Goal: Information Seeking & Learning: Find specific fact

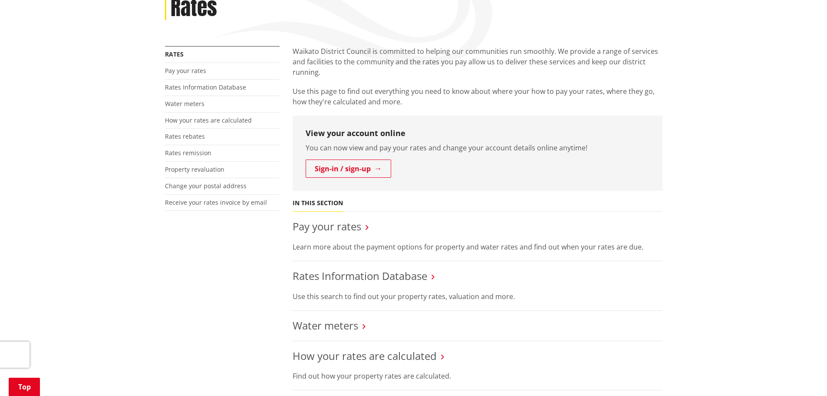
scroll to position [130, 0]
click at [328, 274] on link "Rates Information Database" at bounding box center [360, 274] width 135 height 14
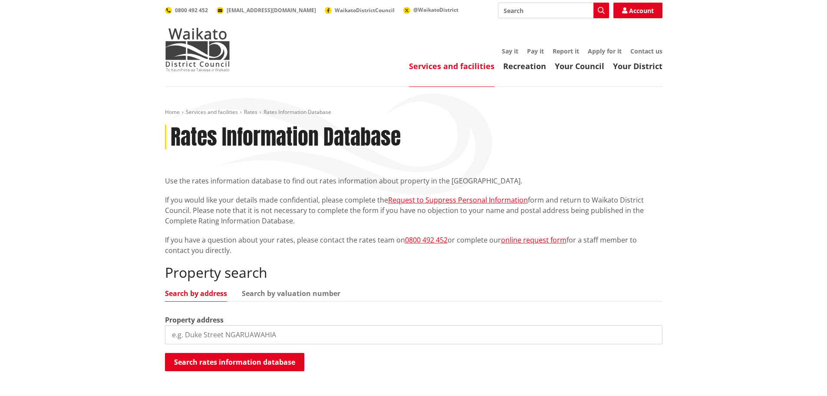
click at [190, 333] on input "search" at bounding box center [414, 334] width 498 height 19
click at [235, 360] on button "Search rates information database" at bounding box center [234, 362] width 139 height 18
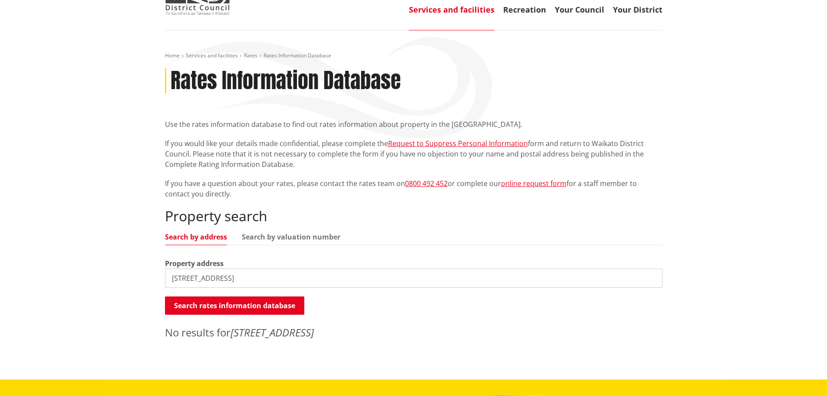
scroll to position [87, 0]
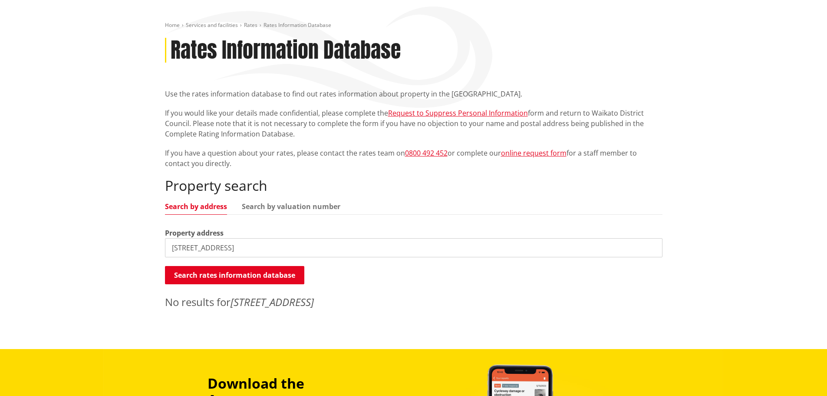
drag, startPoint x: 311, startPoint y: 251, endPoint x: 232, endPoint y: 249, distance: 79.0
click at [232, 249] on input "154 Hooker Road, Tamahere, Hamilton" at bounding box center [414, 247] width 498 height 19
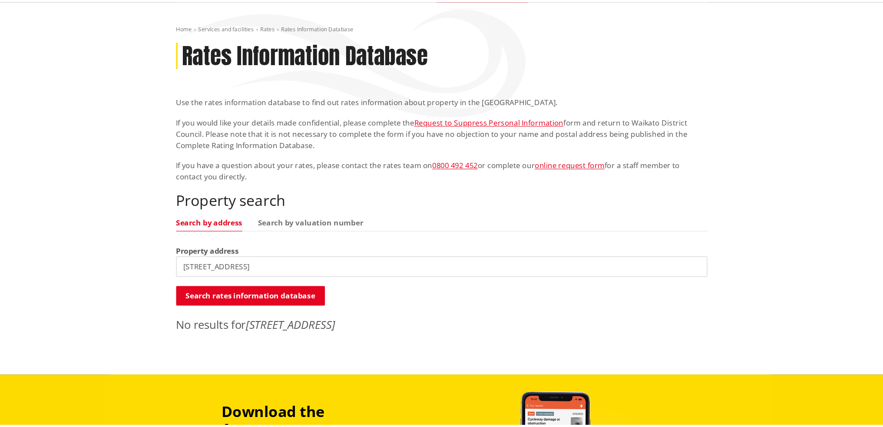
scroll to position [35, 0]
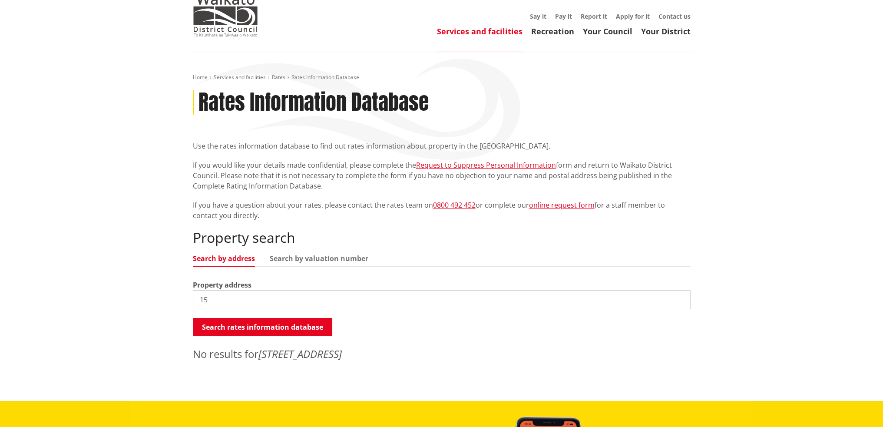
type input "1"
drag, startPoint x: 295, startPoint y: 300, endPoint x: 182, endPoint y: 304, distance: 113.0
click at [183, 304] on div "Home Services and facilities Rates Rates Information Database Rates Information…" at bounding box center [441, 226] width 883 height 349
drag, startPoint x: 224, startPoint y: 299, endPoint x: 413, endPoint y: 306, distance: 189.0
click at [413, 306] on input "150 HOoker Road" at bounding box center [442, 299] width 498 height 19
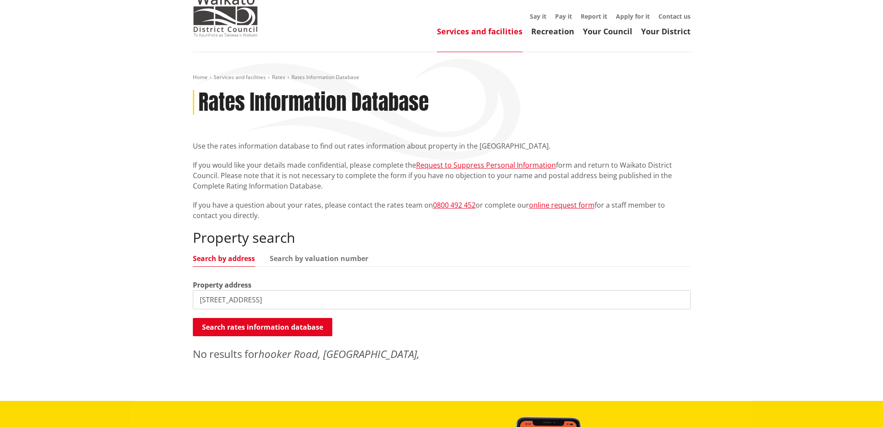
click at [224, 298] on input "150 HOoker Road" at bounding box center [442, 299] width 498 height 19
click at [283, 303] on input "150 Hooker Road" at bounding box center [442, 299] width 498 height 19
click at [299, 297] on input "150 Hooker Road, Tamahere" at bounding box center [442, 299] width 498 height 19
click at [277, 326] on button "Search rates information database" at bounding box center [262, 327] width 139 height 18
click at [214, 299] on input "150 Hooker Road, Tamahere" at bounding box center [442, 299] width 498 height 19
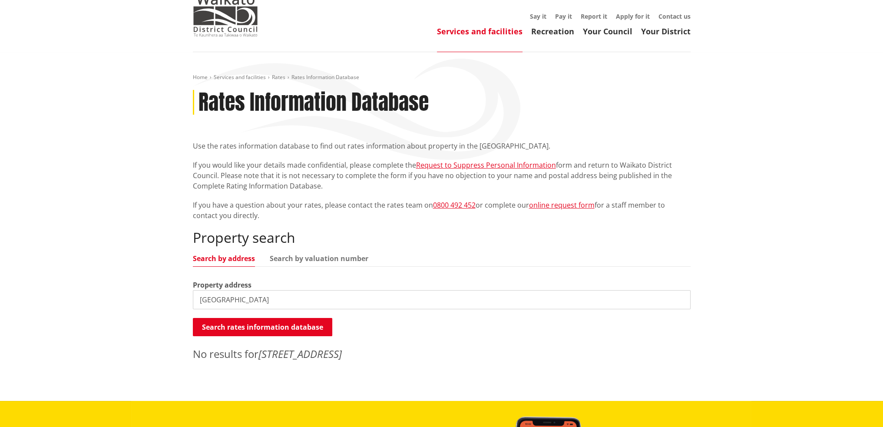
type input "Hooker Road, Tamahere"
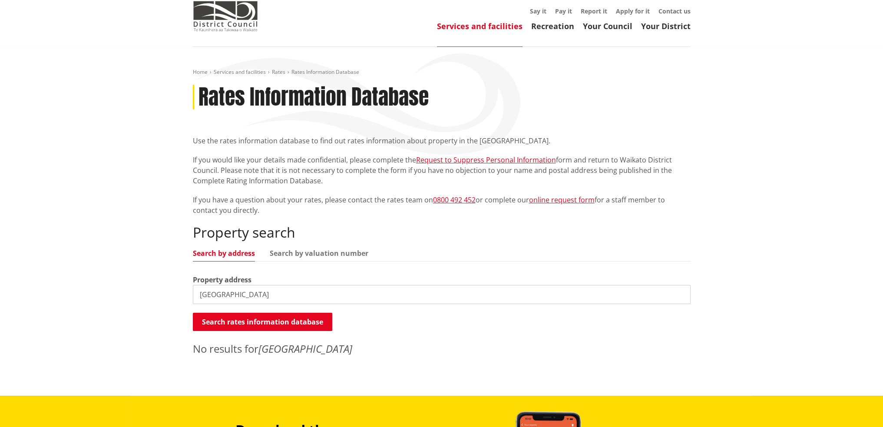
scroll to position [0, 0]
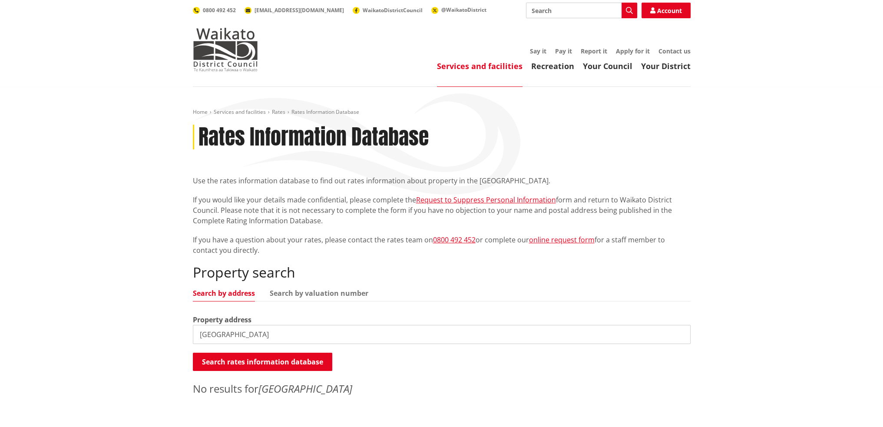
click at [222, 297] on link "Search by address" at bounding box center [224, 293] width 62 height 7
click at [678, 334] on input "Hooker Road, Tamahere" at bounding box center [442, 334] width 498 height 19
type input "Hooker Road, Tamahere"
click at [327, 285] on div "Property search Search by address Search by valuation number Property address H…" at bounding box center [442, 330] width 498 height 132
click at [324, 296] on link "Search by valuation number" at bounding box center [319, 293] width 99 height 7
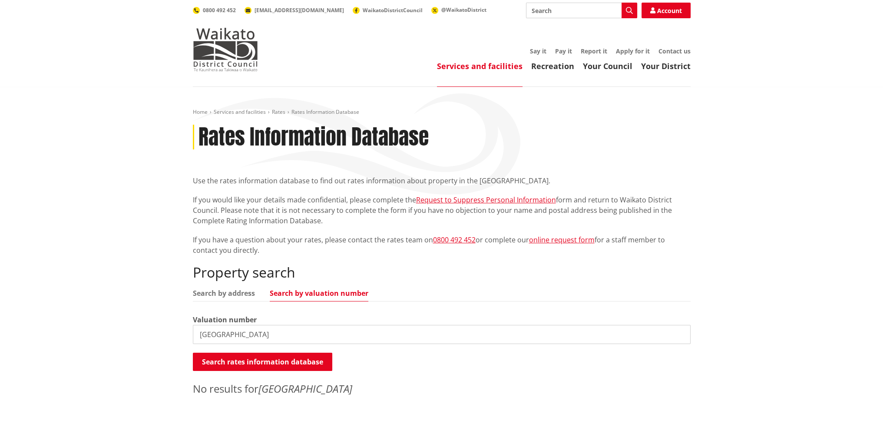
click at [322, 292] on link "Search by valuation number" at bounding box center [319, 293] width 99 height 7
click at [323, 294] on link "Search by valuation number" at bounding box center [319, 293] width 99 height 7
click at [680, 336] on input "Hooker Road, Tamahere" at bounding box center [442, 334] width 498 height 19
